Goal: Submit feedback/report problem

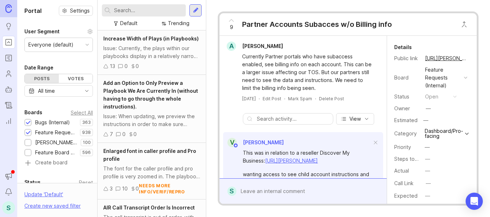
click at [118, 10] on input "text" at bounding box center [148, 10] width 69 height 8
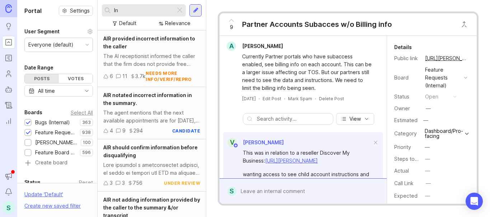
type input "I"
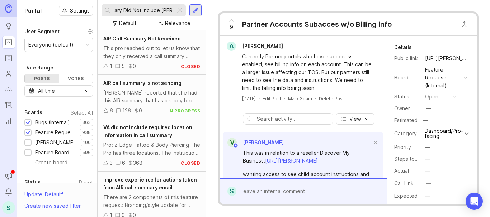
scroll to position [0, 36]
type input "AIR Call Summary Did Not Include"
click at [133, 9] on input "AIR Call Summary Did Not Include" at bounding box center [143, 10] width 58 height 8
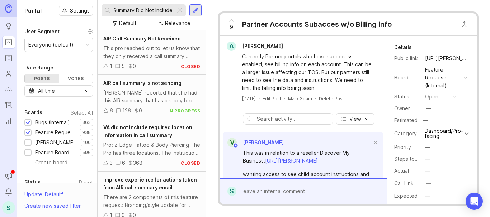
click at [133, 9] on input "AIR Call Summary Did Not Include" at bounding box center [143, 10] width 58 height 8
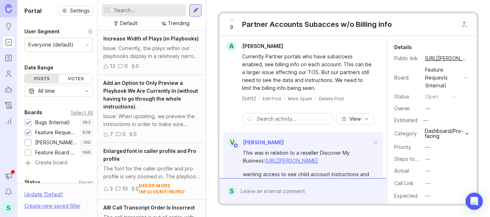
click at [194, 13] on div at bounding box center [196, 10] width 6 height 6
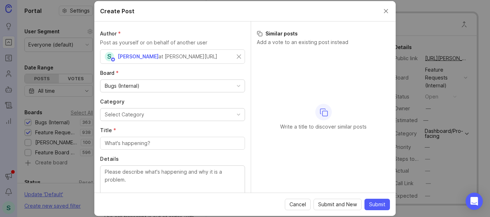
click at [132, 108] on div "Category Select Category" at bounding box center [172, 109] width 145 height 23
click at [134, 112] on div "Select Category" at bounding box center [124, 115] width 39 height 8
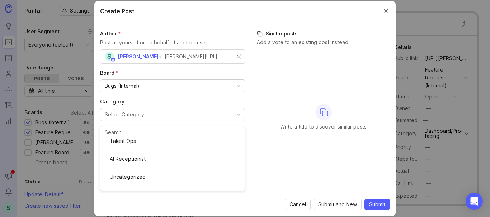
scroll to position [131, 0]
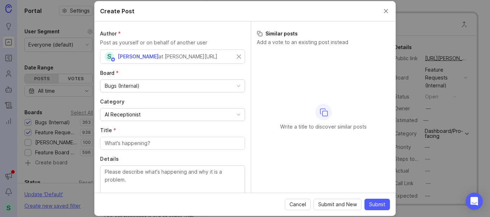
click at [121, 147] on input "Title *" at bounding box center [173, 144] width 136 height 8
paste input "AIR Call Summary Did Not Include"
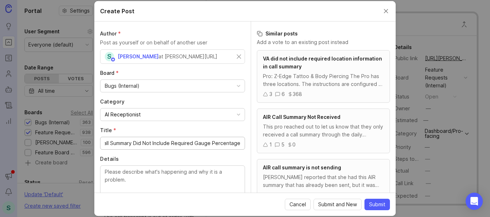
scroll to position [0, 18]
click at [159, 143] on input "AIR Call Summary Did Not Include Required Gauge Percentage" at bounding box center [173, 144] width 136 height 8
type input "AIR Call Summary Did Not Include Required Gauge Percentage"
click at [159, 178] on textarea "Details" at bounding box center [173, 180] width 136 height 24
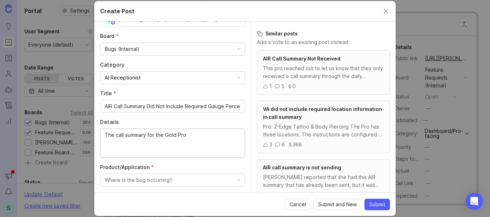
scroll to position [72, 0]
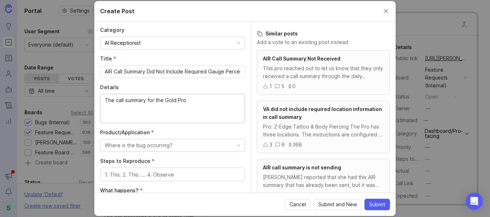
drag, startPoint x: 189, startPoint y: 99, endPoint x: 166, endPoint y: 99, distance: 23.3
click at [166, 99] on textarea "The call summary for the Gold Pro" at bounding box center [173, 108] width 136 height 24
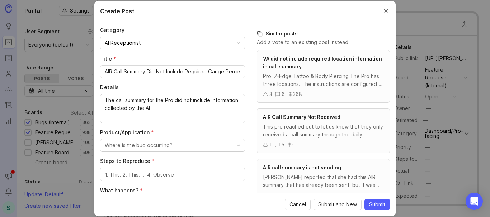
click at [213, 98] on textarea "The call summary for the Pro did not include information collected by the AI" at bounding box center [173, 108] width 136 height 24
click at [205, 107] on textarea "The call summary for the Pro did not include the required information collected…" at bounding box center [173, 108] width 136 height 24
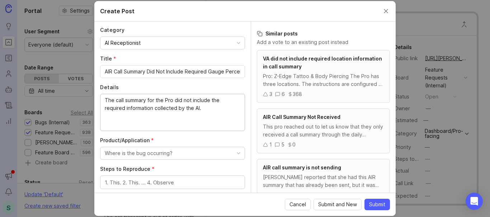
paste textarea "The Pro would like to have the answer to the question, "What is the current per…"
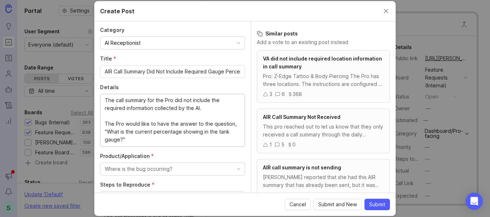
type textarea "The call summary for the Pro did not include the required information collected…"
click at [151, 165] on button "Where is the bug occurring?" at bounding box center [172, 169] width 145 height 13
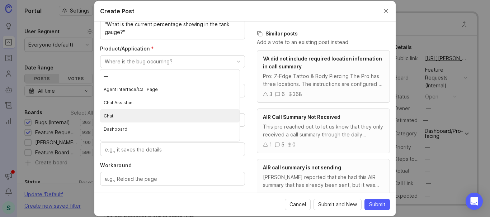
scroll to position [88, 0]
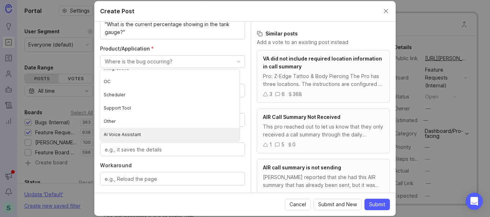
click at [133, 135] on Assistant "AI Voice Assistant" at bounding box center [170, 134] width 140 height 13
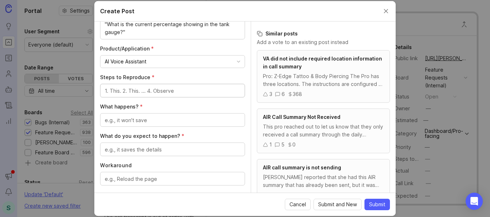
click at [132, 90] on textarea "Steps to Reproduce *" at bounding box center [173, 91] width 136 height 8
type textarea "AIR call"
click at [133, 119] on textarea "What happens? *" at bounding box center [173, 121] width 136 height 8
type textarea "Y"
type textarea "AI gathers gauge information from the caller"
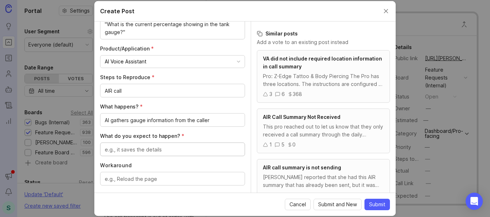
click at [127, 151] on textarea "What do you expect to happen? *" at bounding box center [173, 150] width 136 height 8
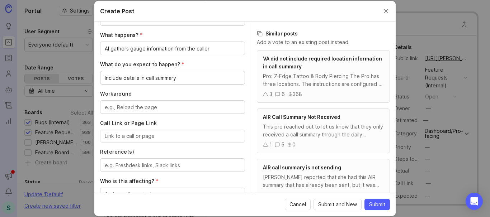
type textarea "Include details in call summary"
click at [133, 108] on textarea "Workaround" at bounding box center [173, 108] width 136 height 8
type textarea "none"
click at [149, 133] on input "Call Link or Page Link" at bounding box center [173, 136] width 136 height 8
paste input "[URL][PERSON_NAME]"
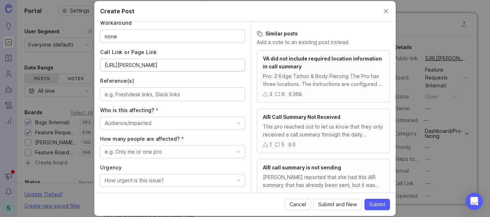
scroll to position [323, 0]
type input "[URL][PERSON_NAME]"
click at [139, 93] on textarea "Reference(s)" at bounding box center [173, 94] width 136 height 8
paste textarea "[URL][PERSON_NAME][DOMAIN_NAME]"
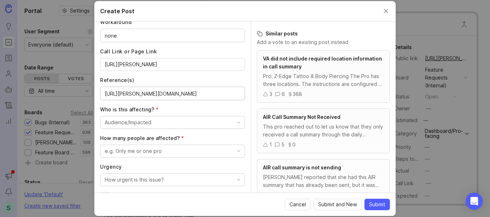
type textarea "[URL][PERSON_NAME][DOMAIN_NAME]"
click at [140, 122] on div "Audience/Impacted" at bounding box center [128, 123] width 47 height 8
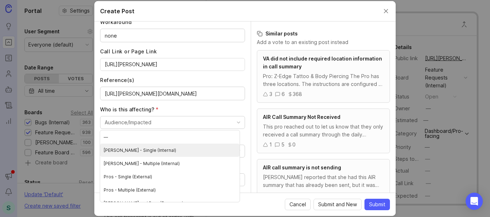
click at [139, 154] on \(Internal\) "Smith.ai - Single (Internal)" at bounding box center [170, 150] width 140 height 13
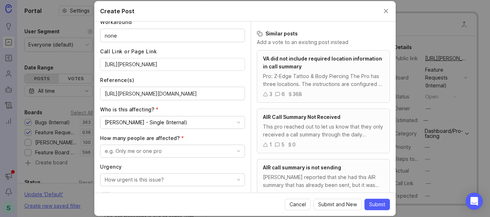
click at [128, 150] on div "e.g. Only me or one pro" at bounding box center [133, 151] width 57 height 8
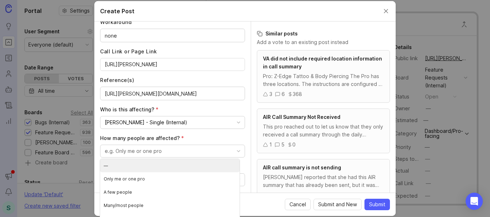
click at [138, 123] on div "Smith.ai - Single (Internal)" at bounding box center [146, 123] width 82 height 8
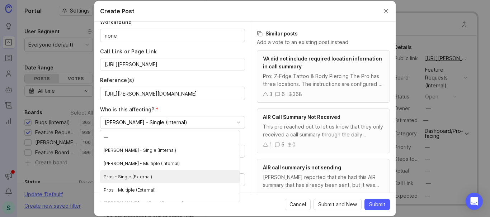
click at [152, 177] on \(External\) "Pros - Single (External)" at bounding box center [170, 176] width 140 height 13
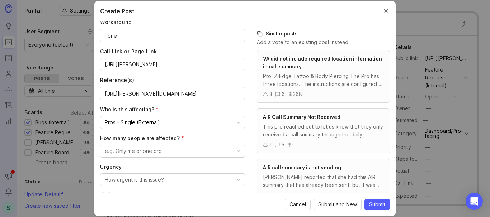
click at [131, 147] on button "e.g. Only me or one pro" at bounding box center [172, 151] width 145 height 13
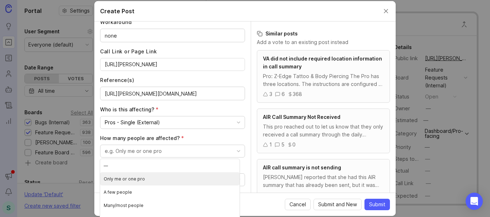
click at [129, 178] on pro "Only me or one pro" at bounding box center [170, 179] width 140 height 13
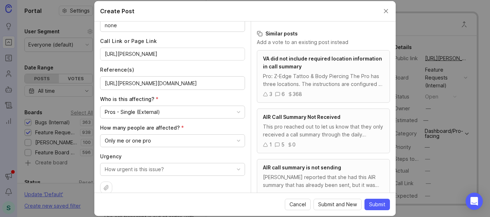
scroll to position [343, 0]
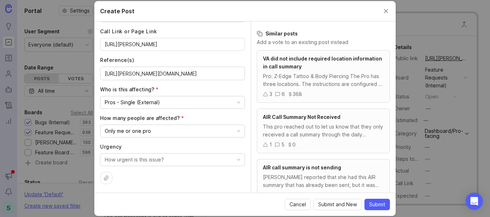
click at [138, 162] on div "How urgent is this issue?" at bounding box center [134, 160] width 59 height 8
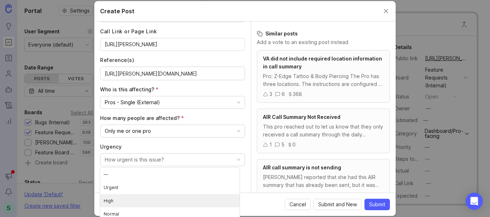
click at [129, 202] on li "High" at bounding box center [170, 200] width 140 height 13
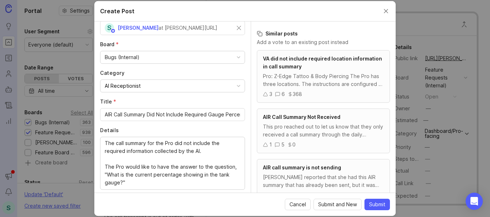
scroll to position [72, 0]
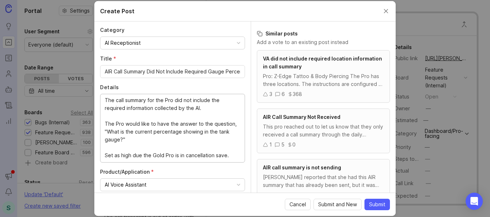
click at [173, 155] on textarea "The call summary for the Pro did not include the required information collected…" at bounding box center [173, 127] width 136 height 63
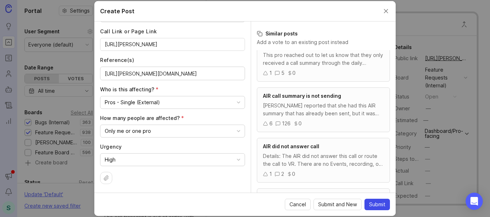
type textarea "The call summary for the Pro did not include the required information collected…"
click at [371, 207] on span "Submit" at bounding box center [377, 204] width 16 height 7
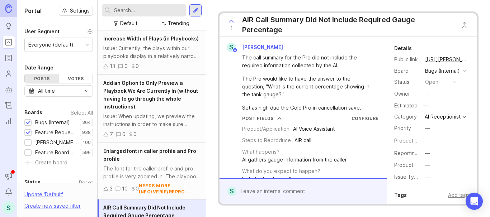
scroll to position [43, 0]
